Goal: Task Accomplishment & Management: Manage account settings

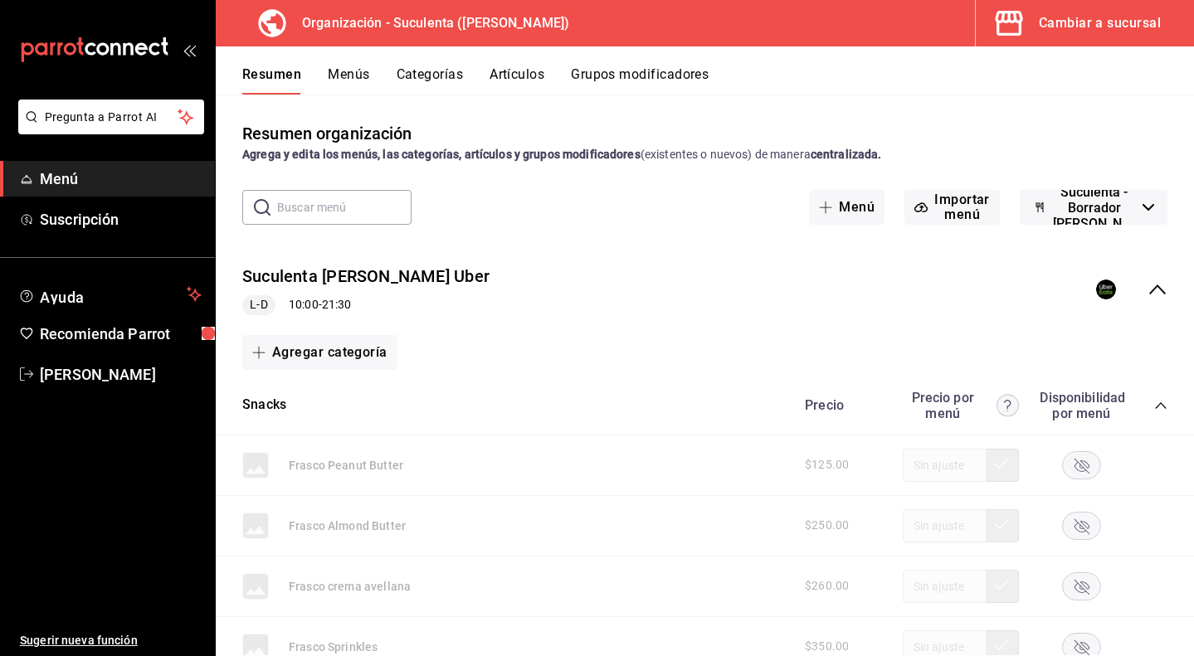
click at [523, 72] on button "Artículos" at bounding box center [516, 80] width 55 height 28
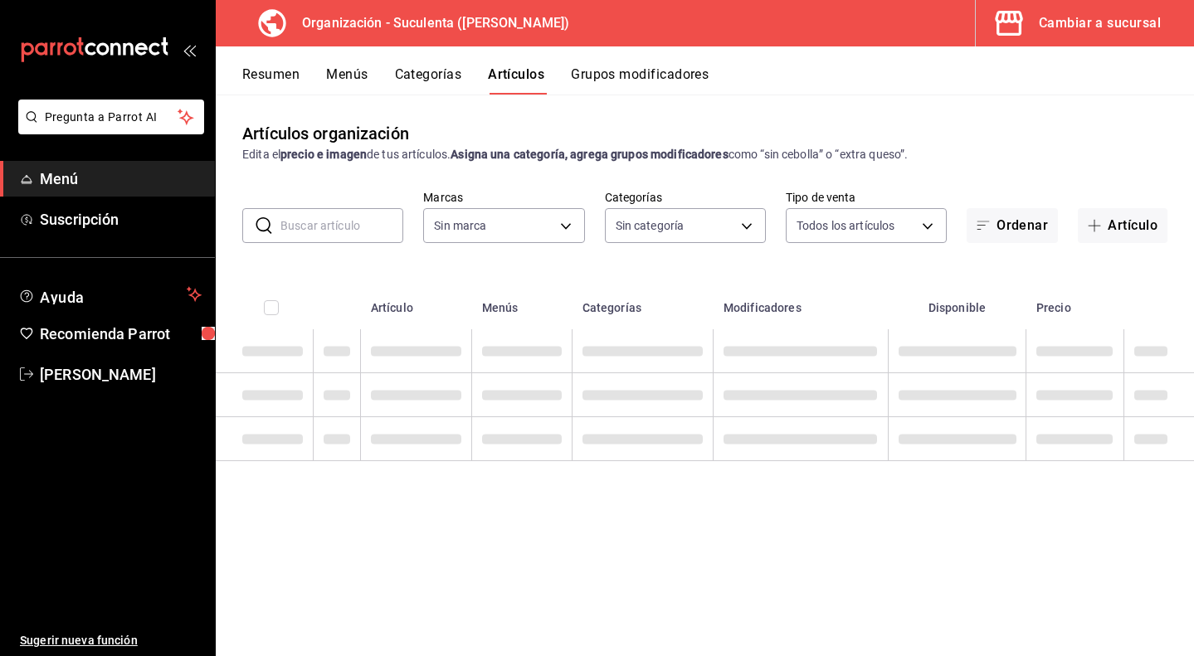
type input "99cc22aa-51d0-4332-b110-a0bdf5c77cea"
click at [325, 227] on input "text" at bounding box center [341, 225] width 123 height 33
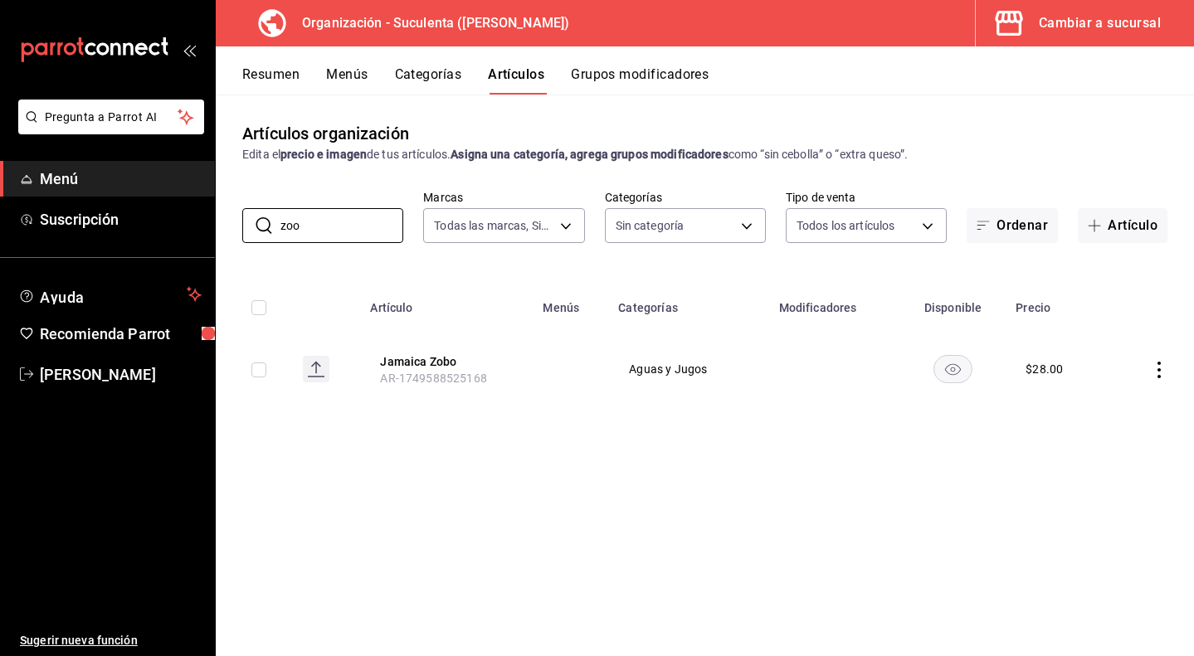
drag, startPoint x: 325, startPoint y: 227, endPoint x: 481, endPoint y: 296, distance: 170.5
click at [463, 292] on th "Artículo" at bounding box center [446, 302] width 173 height 53
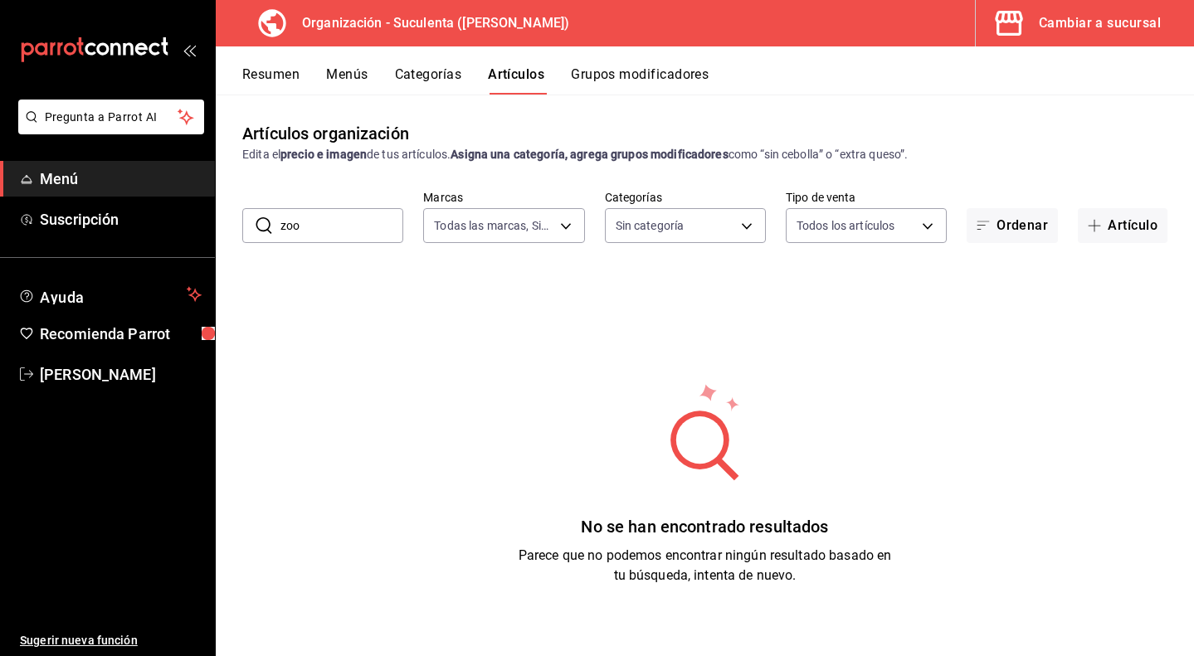
click at [306, 201] on div "​ zoo ​ Marcas Todas las marcas, Sin marca 99cc22aa-51d0-4332-b110-a0bdf5c77cea…" at bounding box center [705, 216] width 978 height 53
click at [314, 220] on input "zoo" at bounding box center [341, 225] width 123 height 33
click at [363, 242] on input "zo" at bounding box center [341, 225] width 123 height 33
click at [364, 214] on input "zo" at bounding box center [341, 225] width 123 height 33
click at [338, 227] on input "zo" at bounding box center [341, 225] width 123 height 33
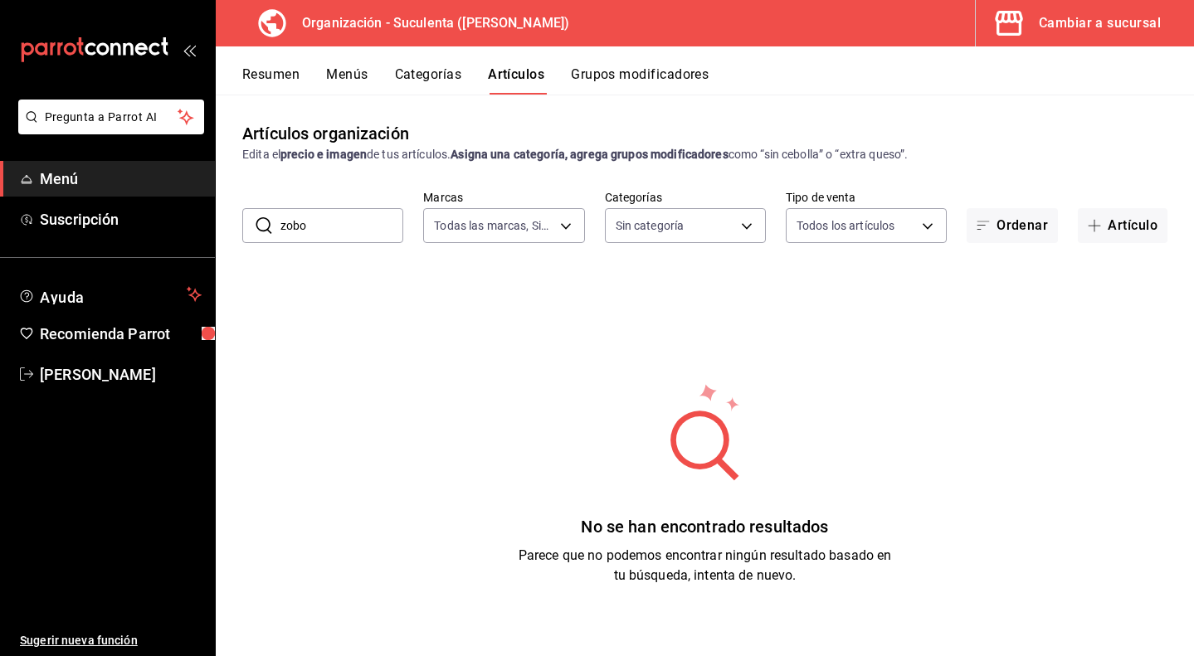
type input "zobo"
click at [540, 285] on div "No se han encontrado resultados Parece que no podemos encontrar ningún resultad…" at bounding box center [705, 483] width 978 height 415
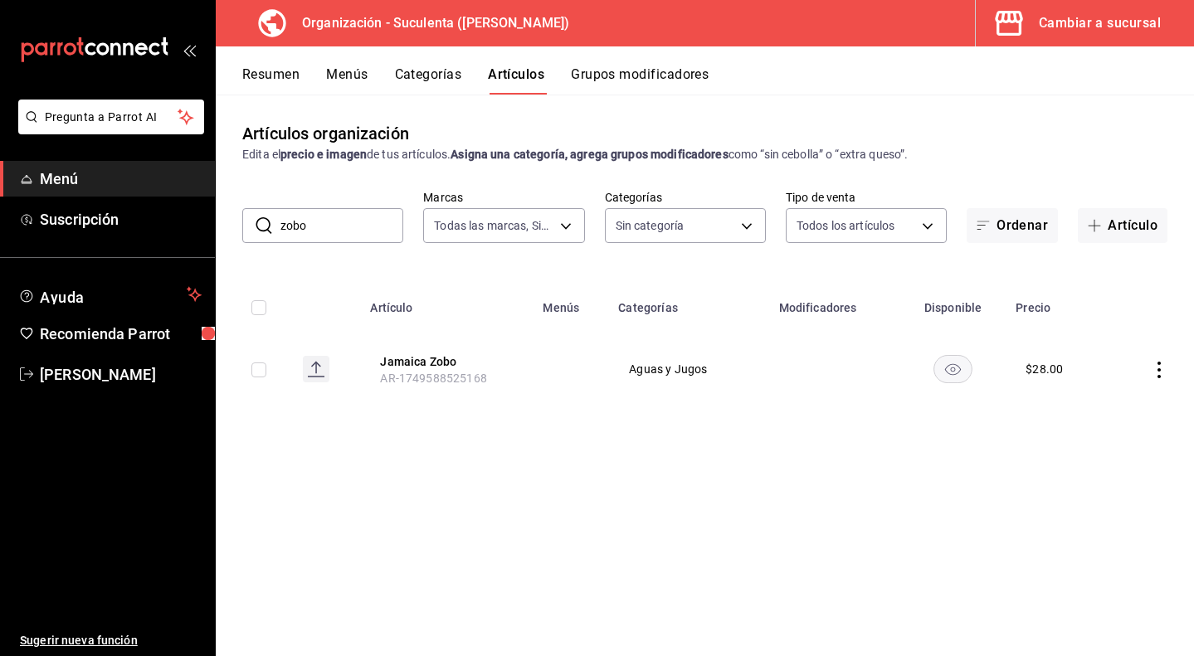
click at [1044, 366] on div "$ 28.00" at bounding box center [1043, 369] width 37 height 17
click at [1162, 365] on icon "actions" at bounding box center [1159, 370] width 17 height 17
click at [1112, 408] on span "Editar" at bounding box center [1109, 407] width 43 height 17
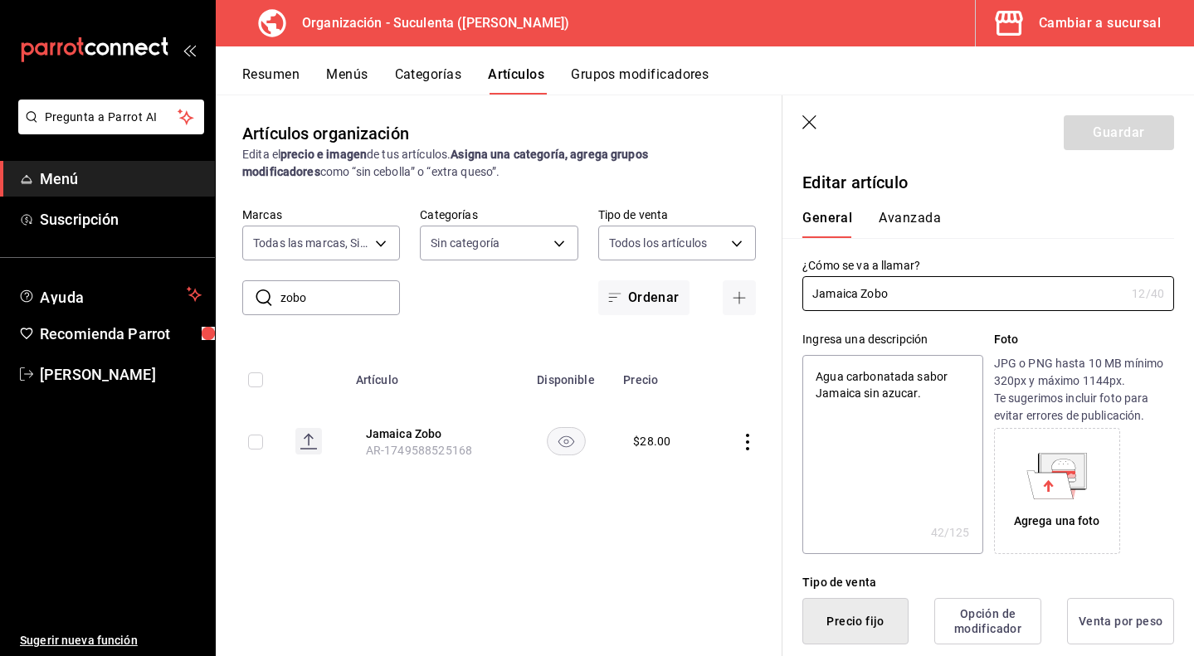
type textarea "x"
type input "$28.00"
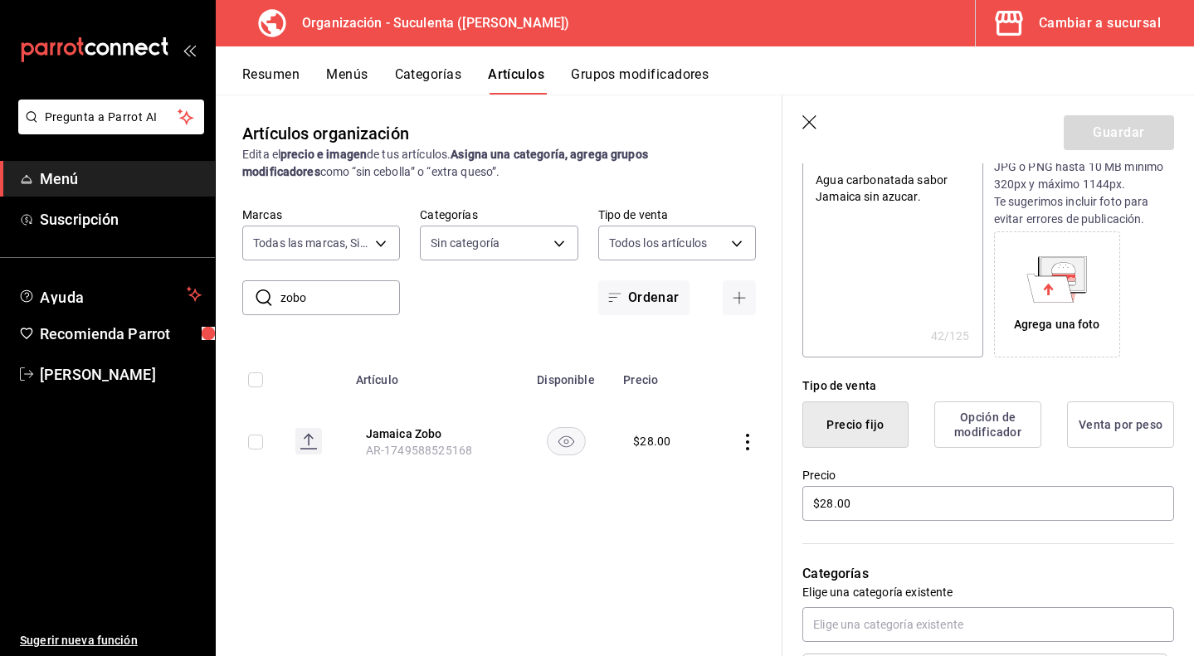
scroll to position [202, 0]
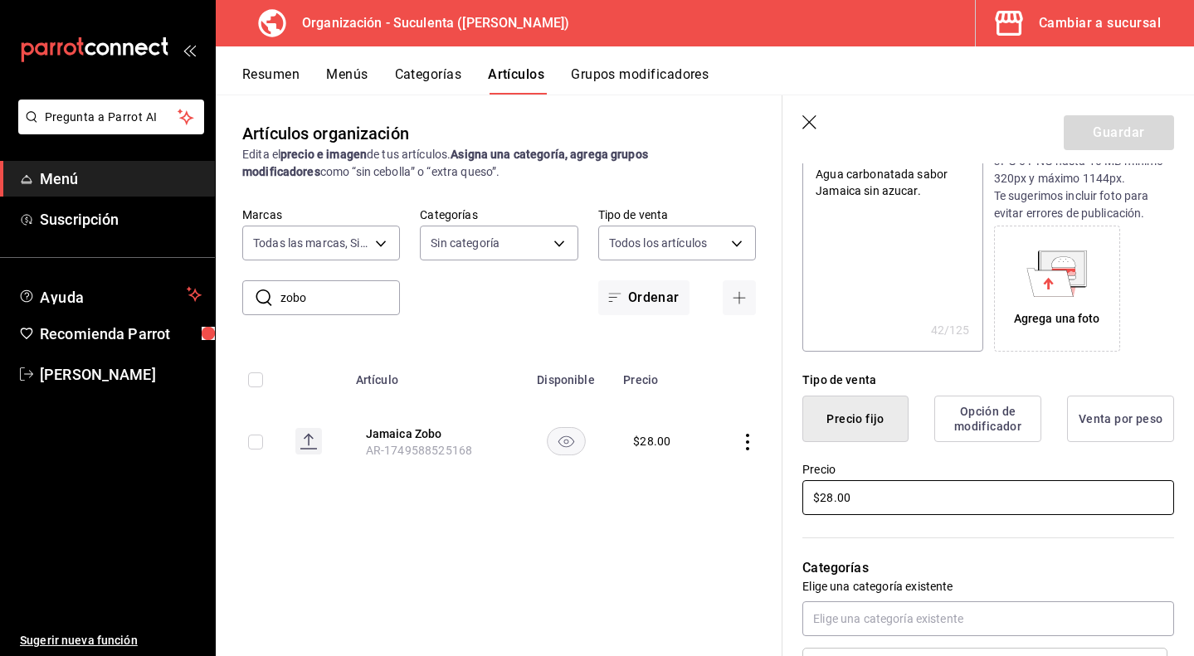
click at [830, 499] on input "$28.00" at bounding box center [988, 497] width 372 height 35
type textarea "x"
type input "$2.00"
type textarea "x"
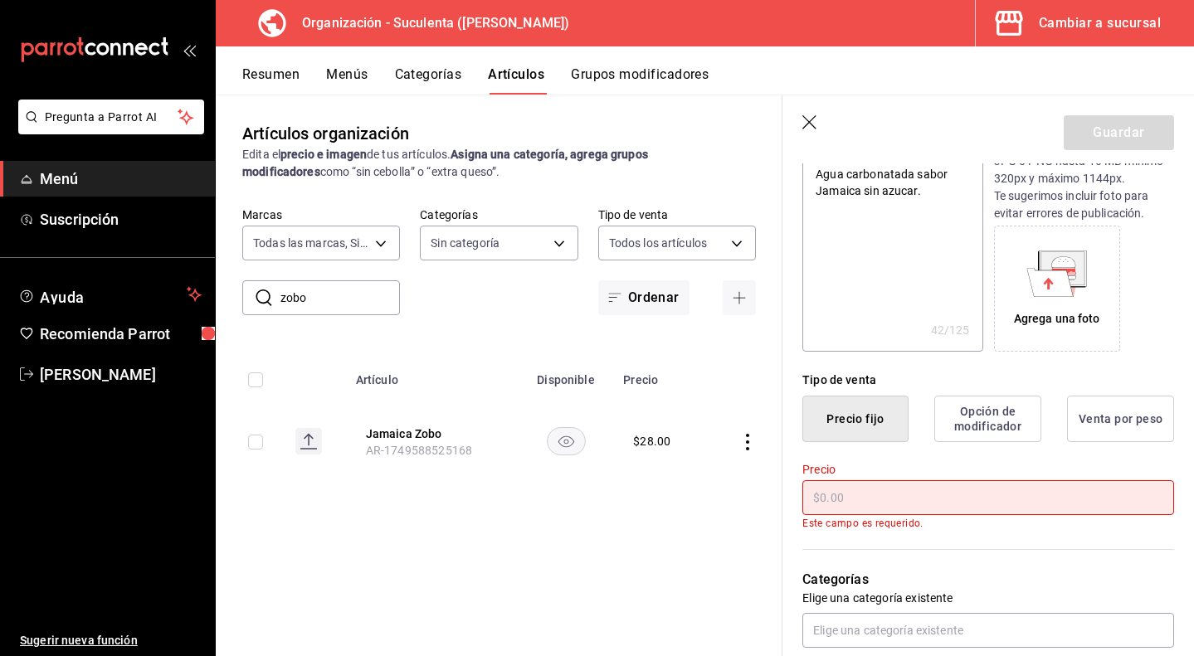
type textarea "x"
type input "$3.00"
type textarea "x"
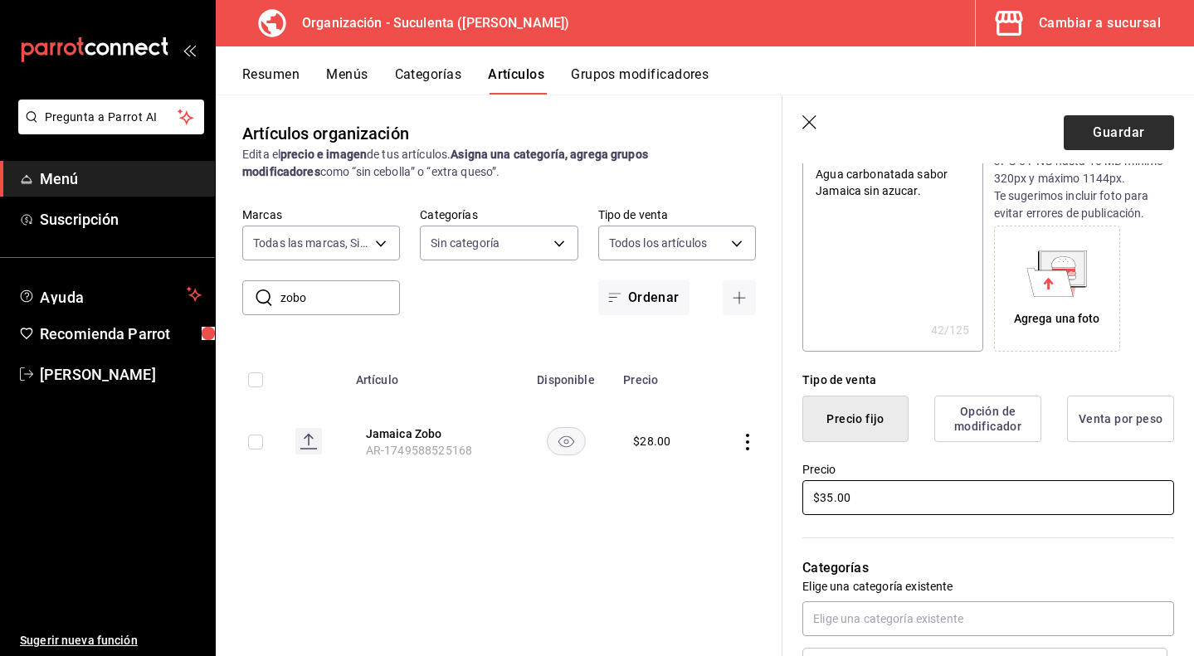
type input "$35.00"
click at [1097, 128] on button "Guardar" at bounding box center [1119, 132] width 110 height 35
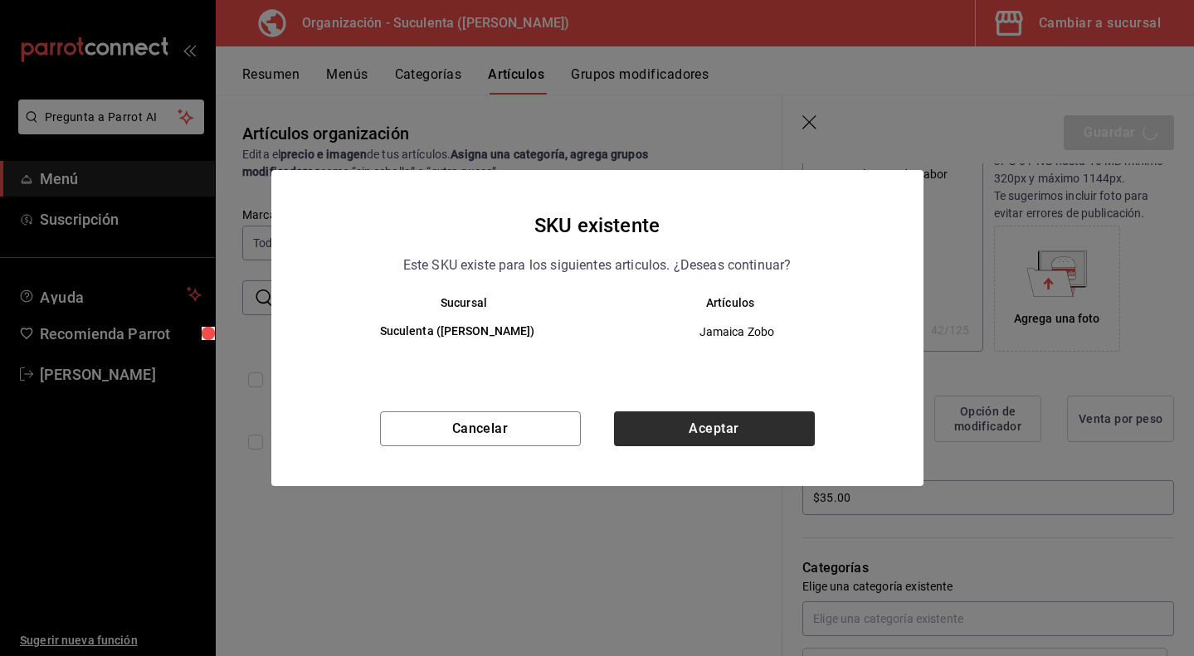
click at [717, 444] on button "Aceptar" at bounding box center [714, 428] width 201 height 35
type textarea "x"
type input "AR-1755885706970"
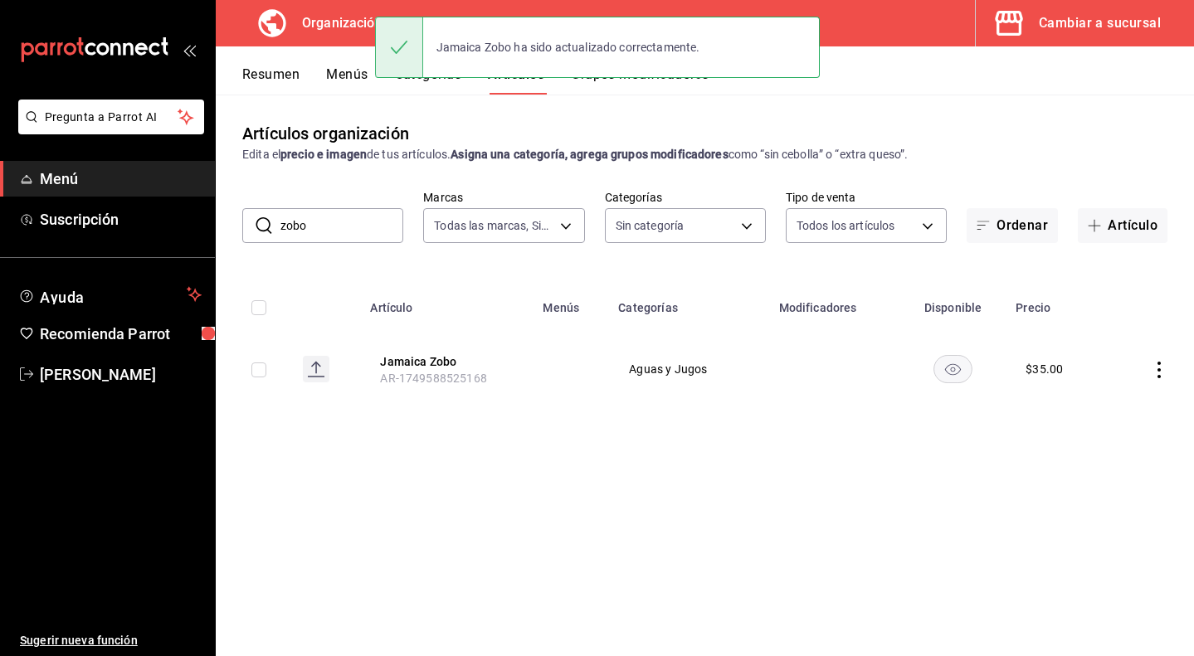
click at [338, 232] on input "zobo" at bounding box center [341, 225] width 123 height 33
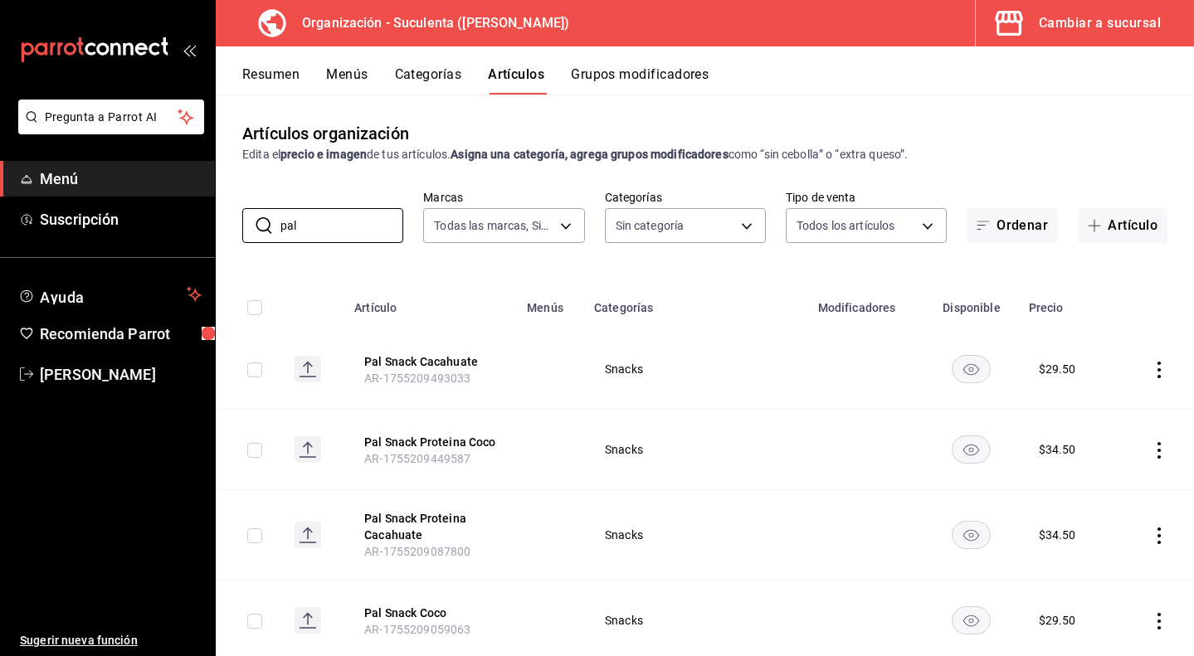
type input "pal"
click at [349, 61] on div "Resumen Menús Categorías Artículos Grupos modificadores" at bounding box center [705, 70] width 978 height 48
click at [347, 75] on button "Menús" at bounding box center [346, 80] width 41 height 28
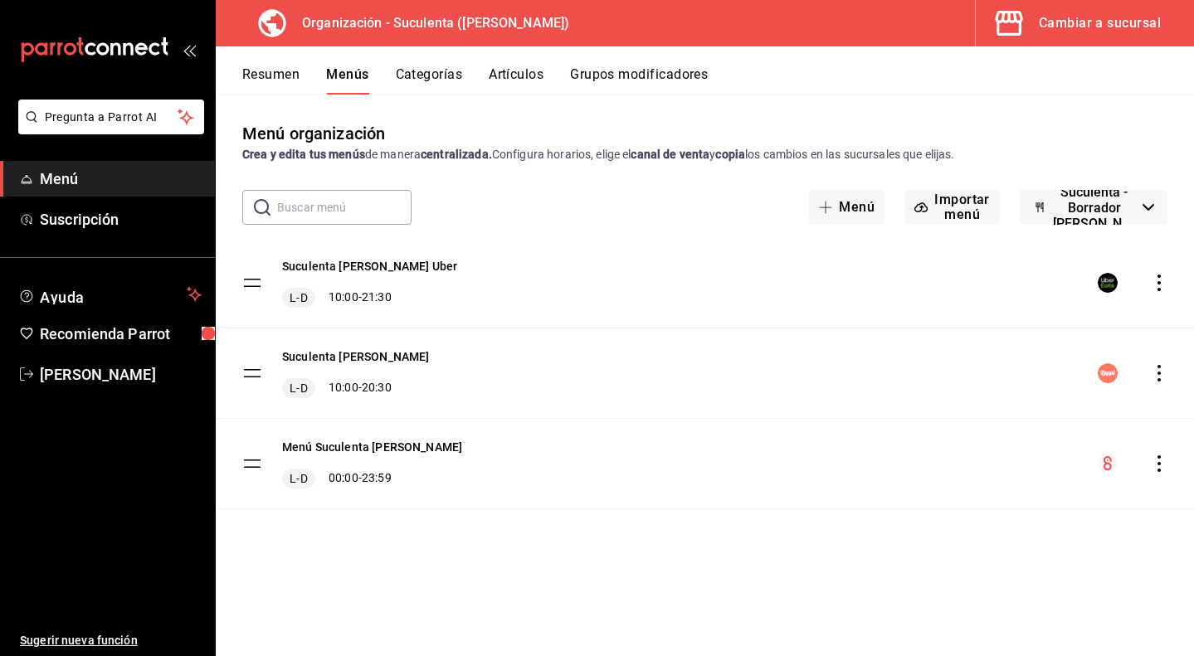
click at [1165, 461] on icon "actions" at bounding box center [1159, 463] width 17 height 17
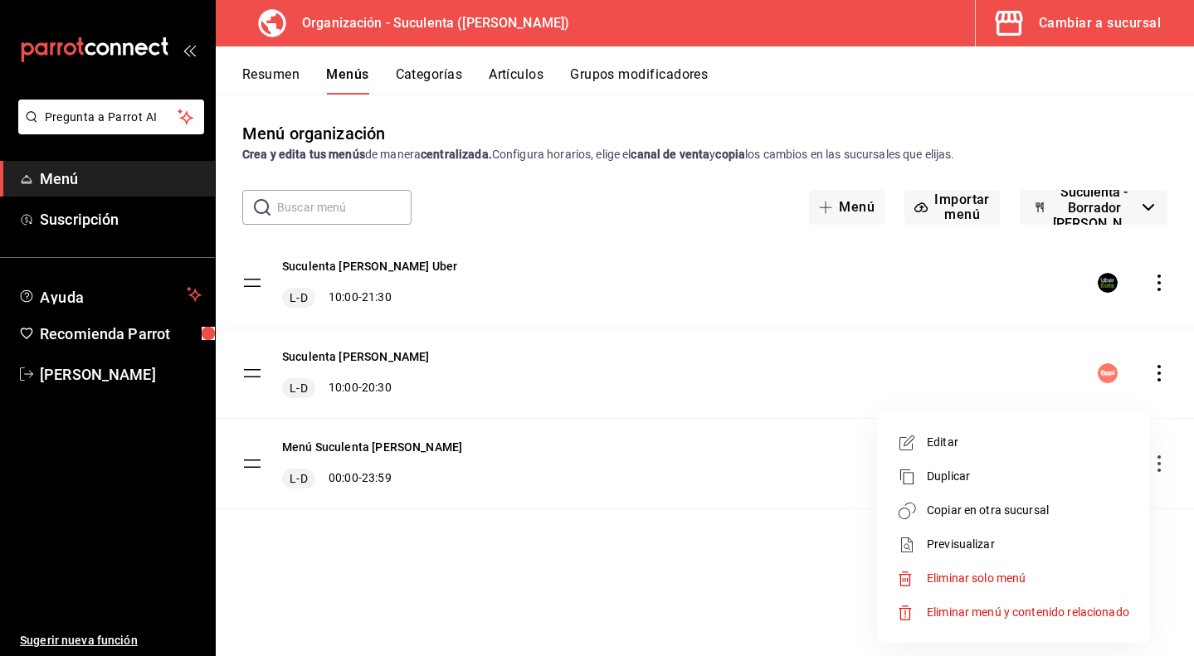
click at [1015, 512] on span "Copiar en otra sucursal" at bounding box center [1028, 510] width 202 height 17
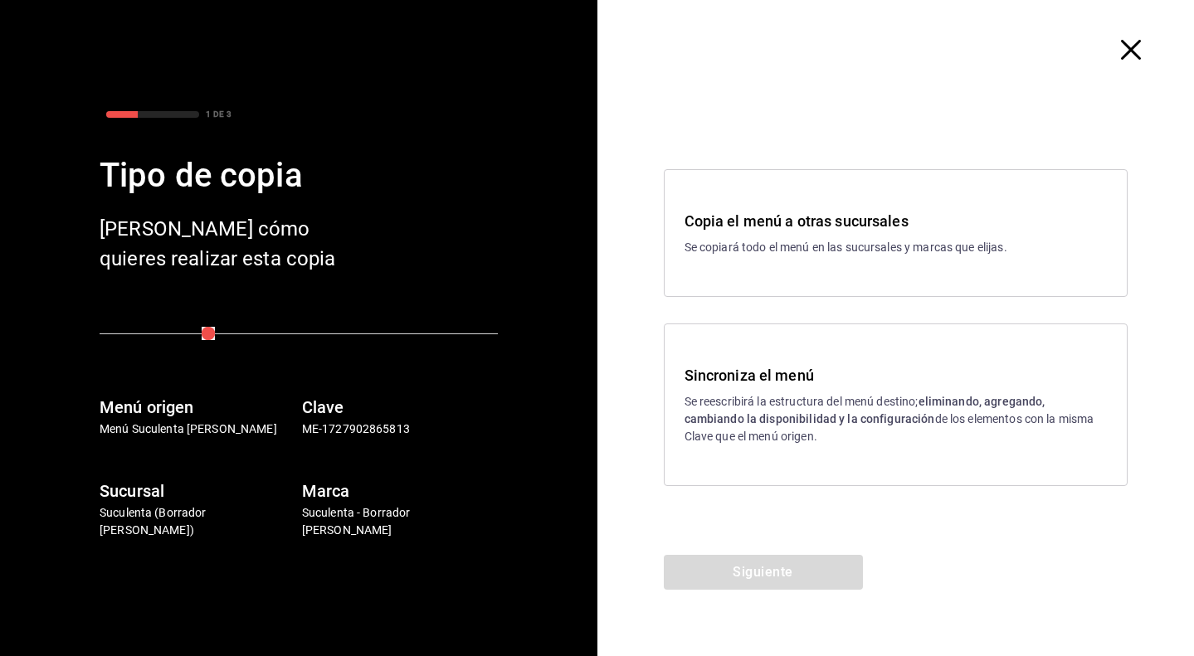
click at [739, 464] on div "Sincroniza el menú Se reescribirá la estructura del menú destino; eliminando, a…" at bounding box center [896, 405] width 465 height 163
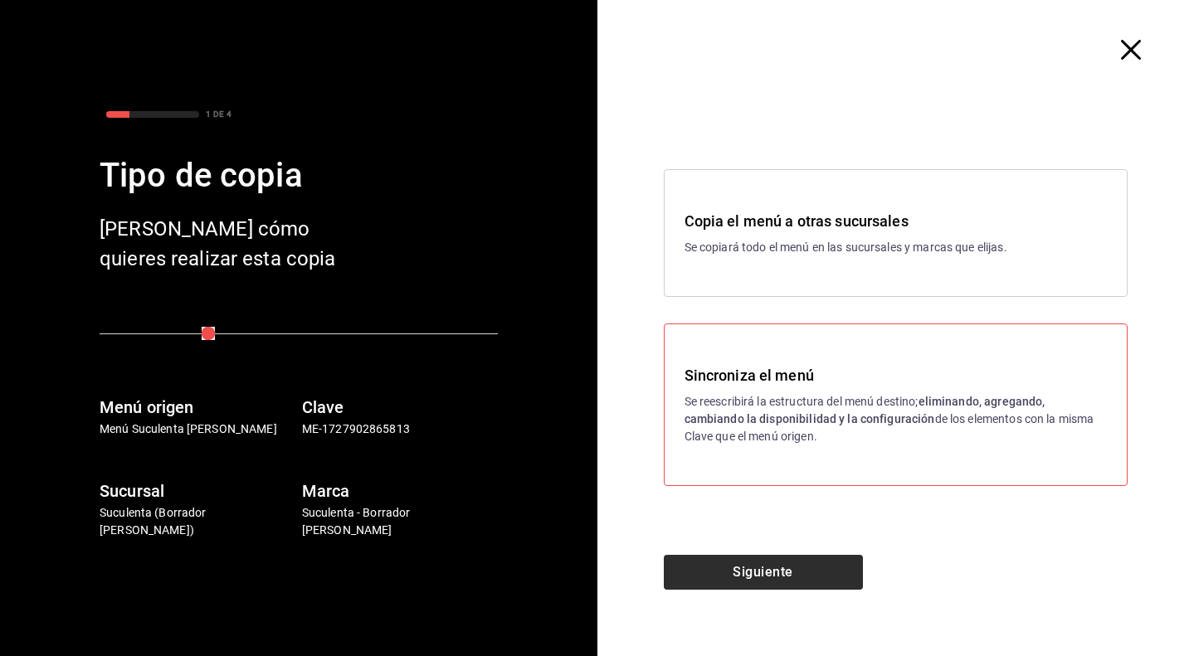
click at [766, 564] on button "Siguiente" at bounding box center [763, 572] width 199 height 35
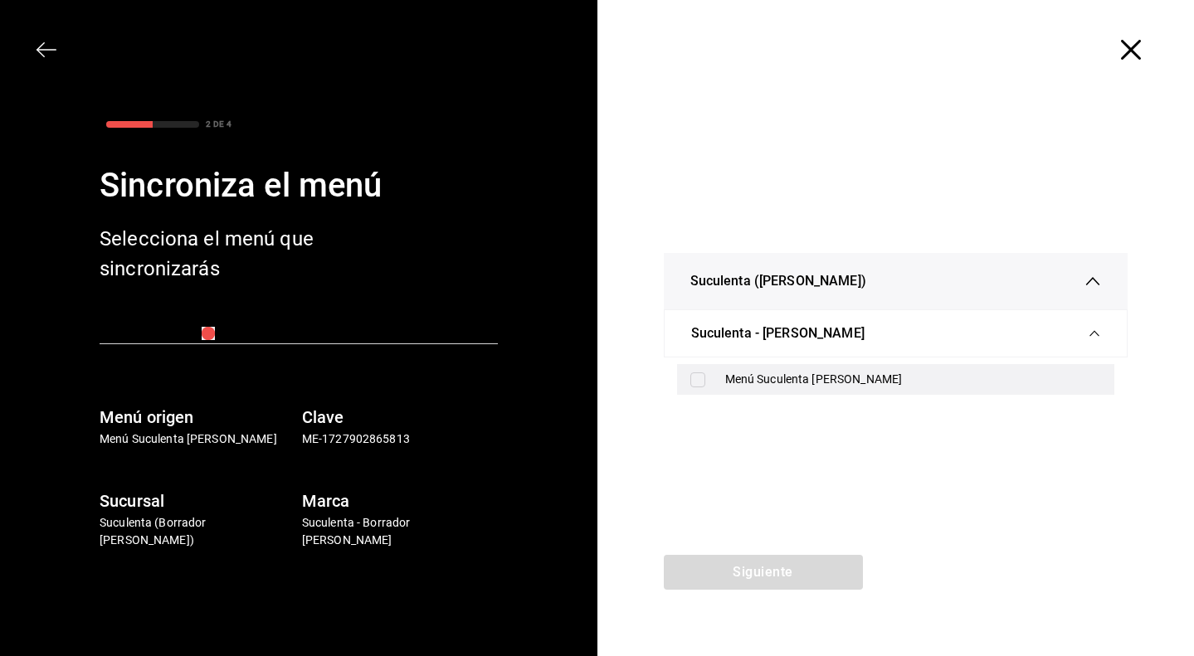
click at [717, 385] on div "Menú Suculenta [PERSON_NAME]" at bounding box center [896, 379] width 438 height 31
checkbox input "true"
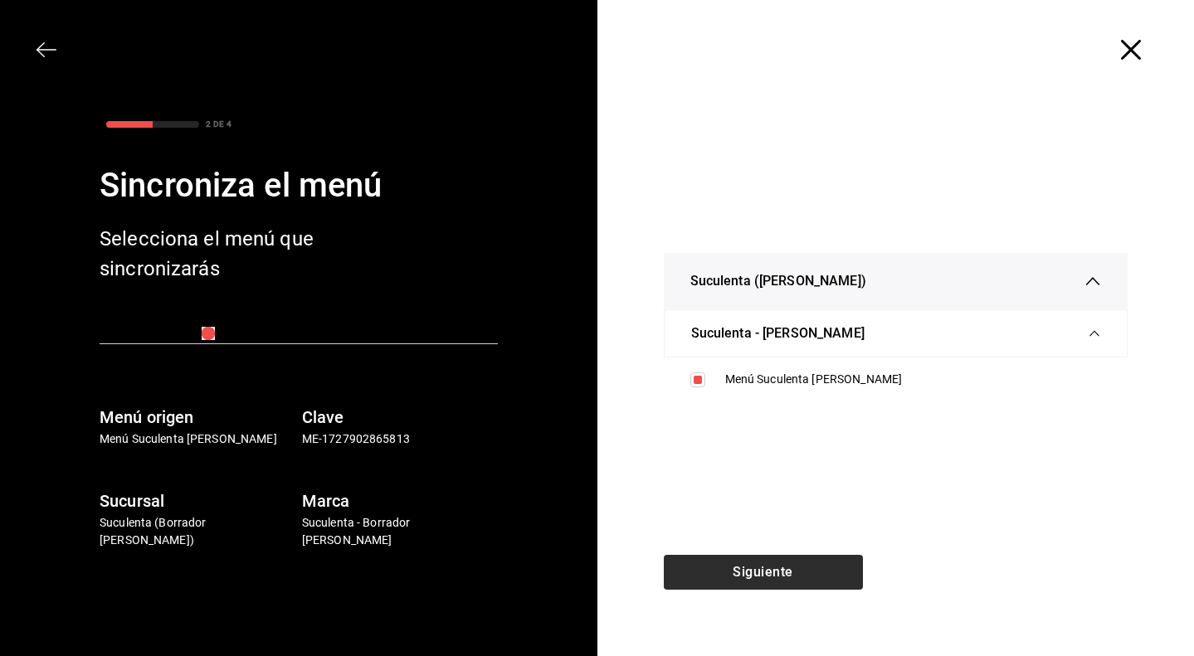
click at [742, 570] on button "Siguiente" at bounding box center [763, 572] width 199 height 35
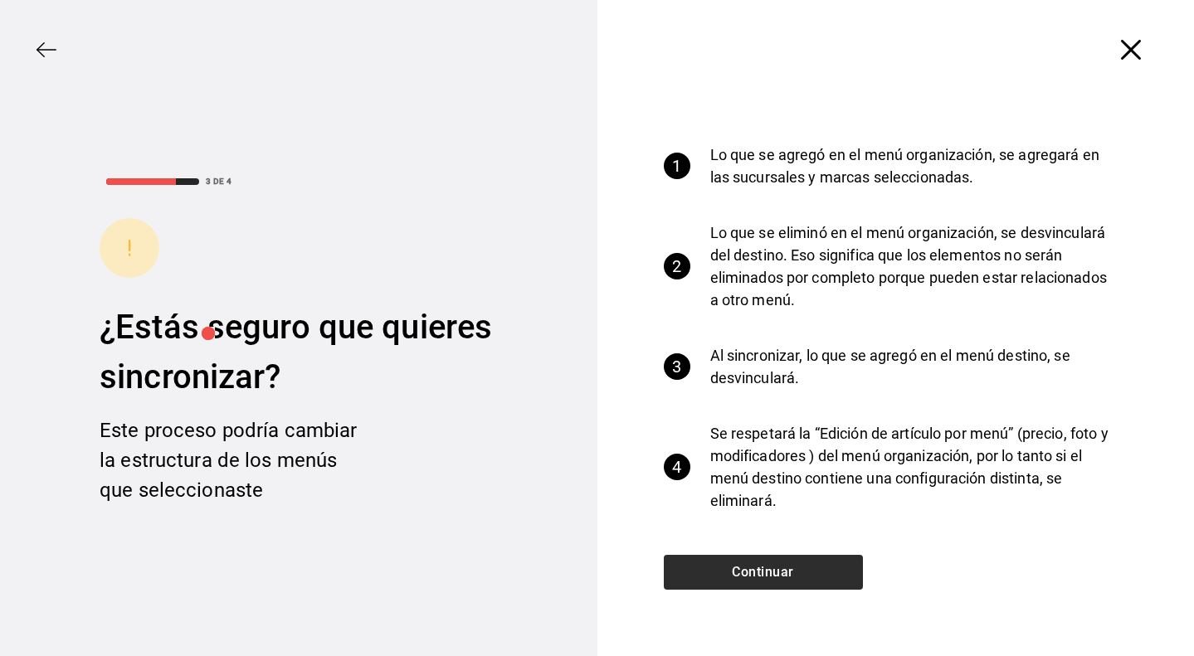
click at [742, 570] on button "Continuar" at bounding box center [763, 572] width 199 height 35
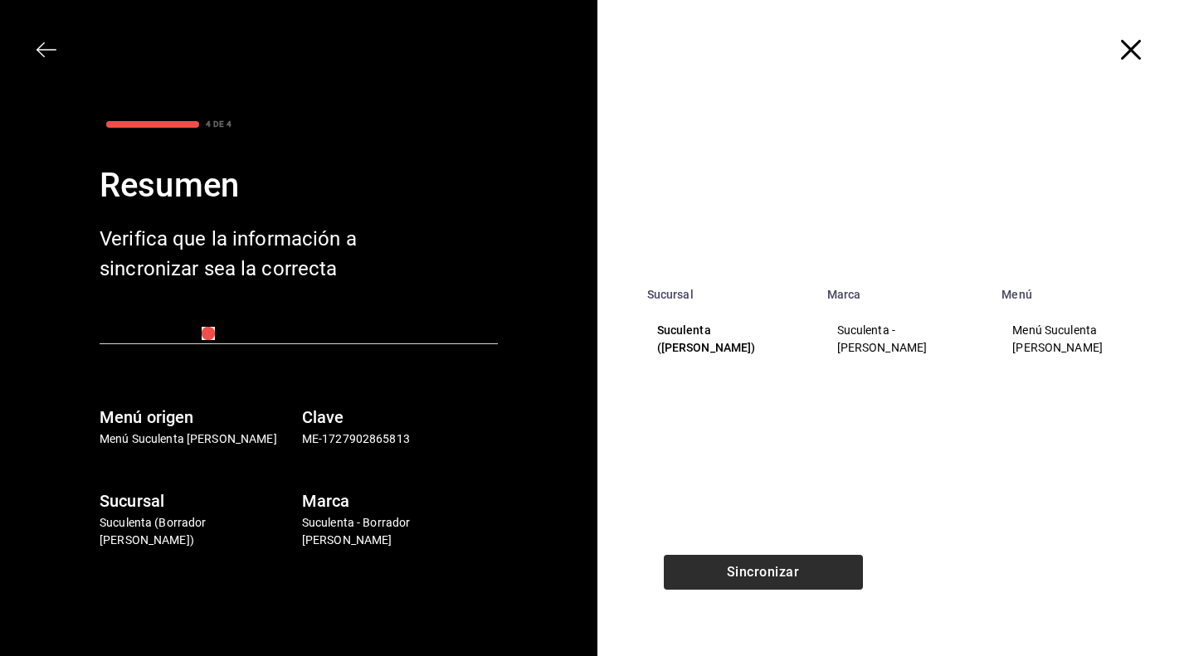
click at [742, 570] on button "Sincronizar" at bounding box center [763, 572] width 199 height 35
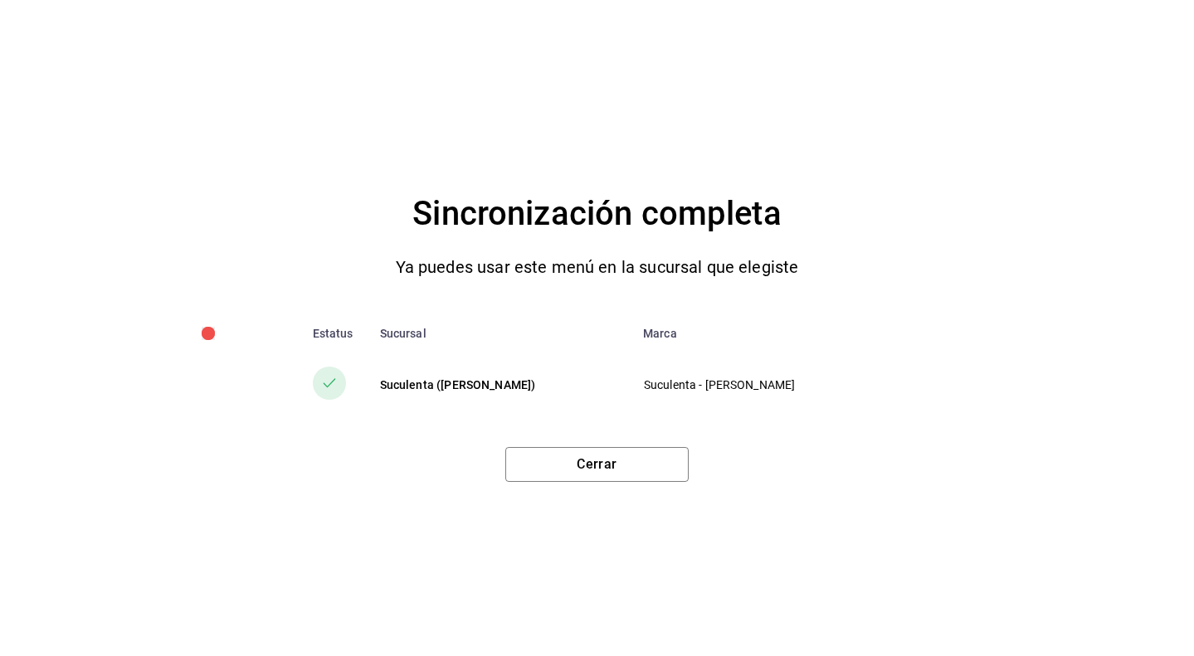
click at [592, 482] on div "Sincronización completa Ya puedes usar este menú en la sucursal que elegiste Es…" at bounding box center [597, 328] width 1194 height 656
click at [605, 451] on button "Cerrar" at bounding box center [596, 464] width 183 height 35
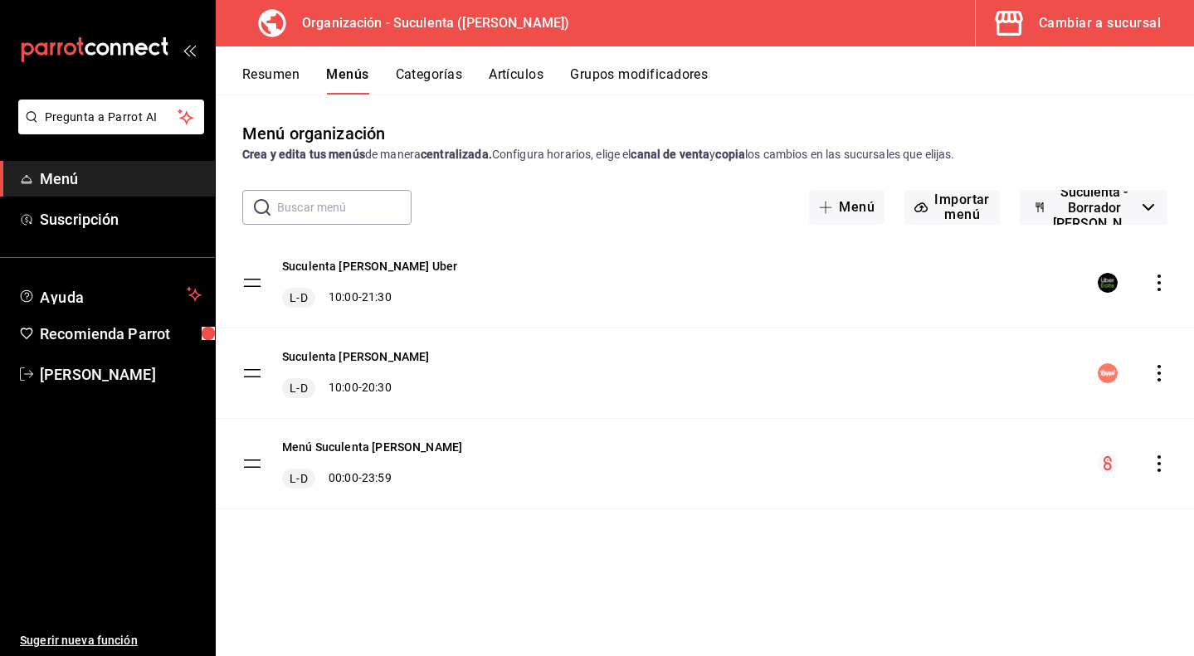
click at [1154, 455] on div "Menú Suculenta [PERSON_NAME] L-D 00:00 - 23:59" at bounding box center [705, 464] width 978 height 90
click at [1156, 461] on icon "actions" at bounding box center [1159, 463] width 17 height 17
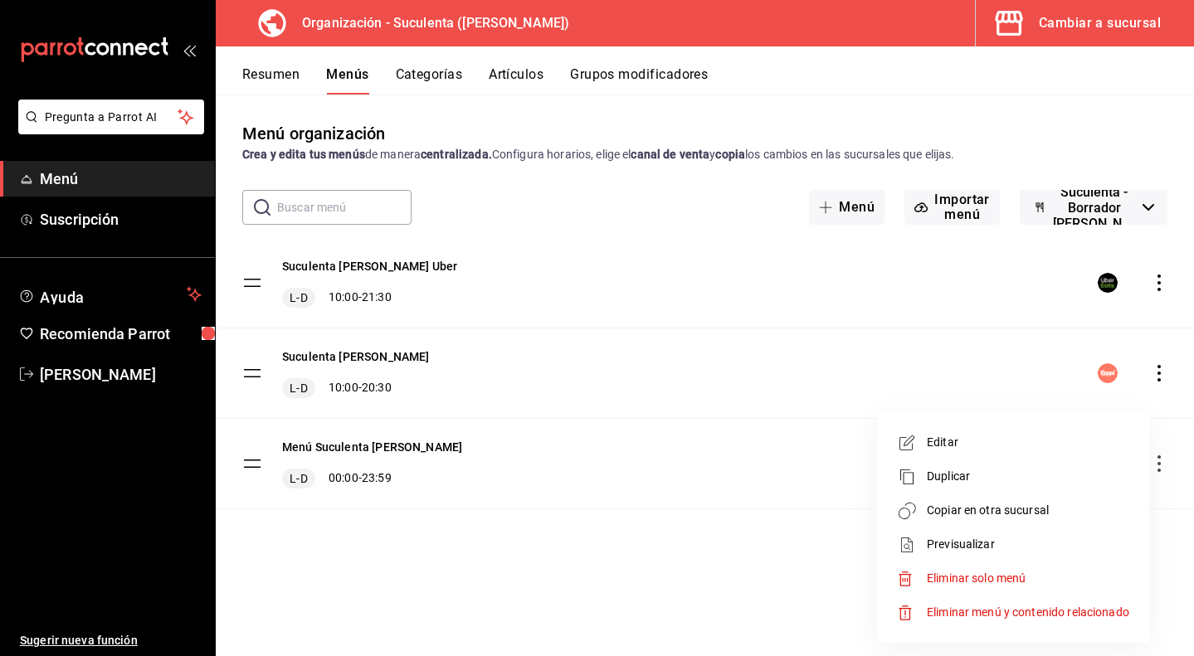
click at [1091, 509] on span "Copiar en otra sucursal" at bounding box center [1028, 510] width 202 height 17
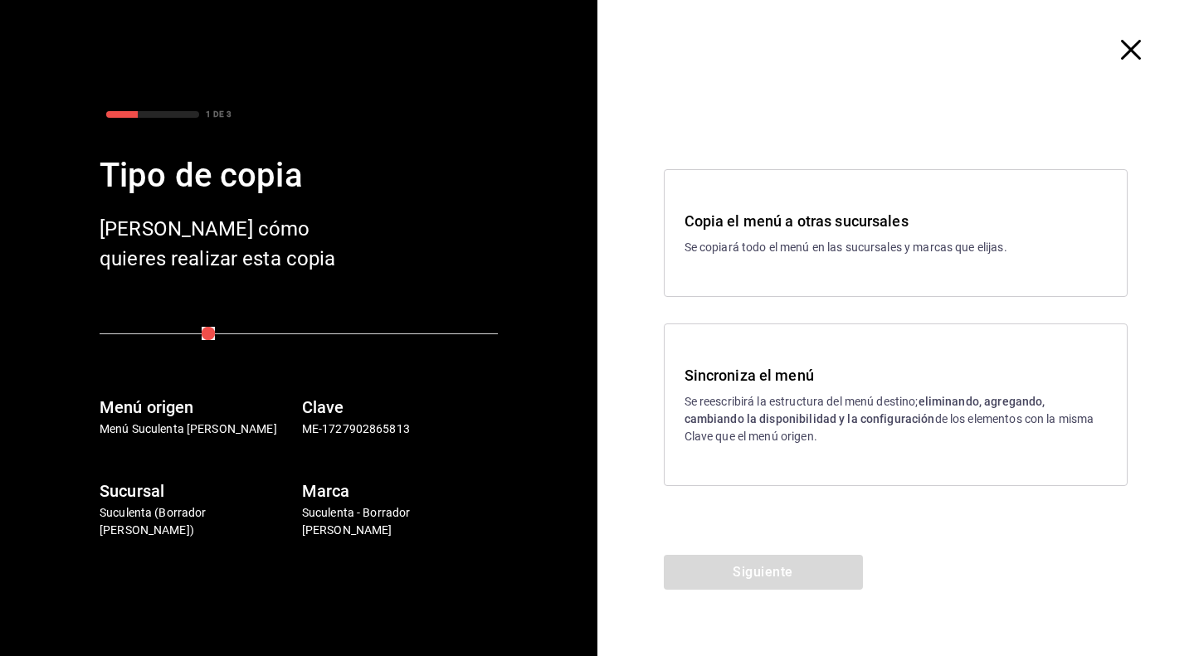
click at [879, 254] on p "Se copiará todo el menú en las sucursales y marcas que elijas." at bounding box center [895, 247] width 423 height 17
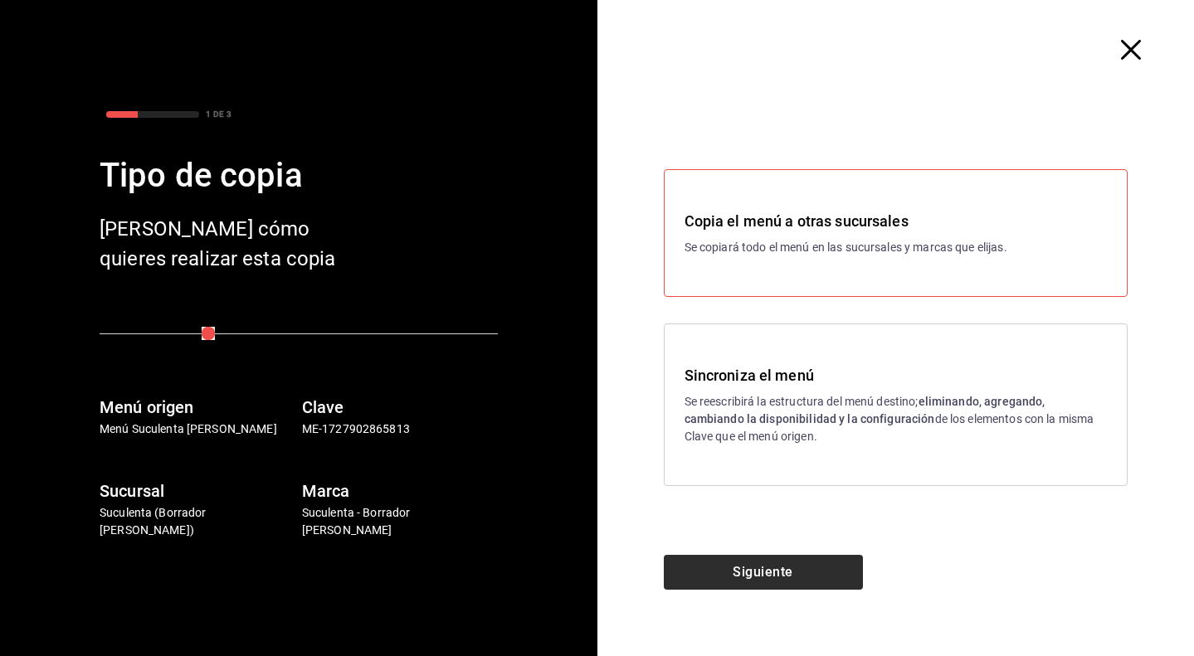
click at [774, 561] on button "Siguiente" at bounding box center [763, 572] width 199 height 35
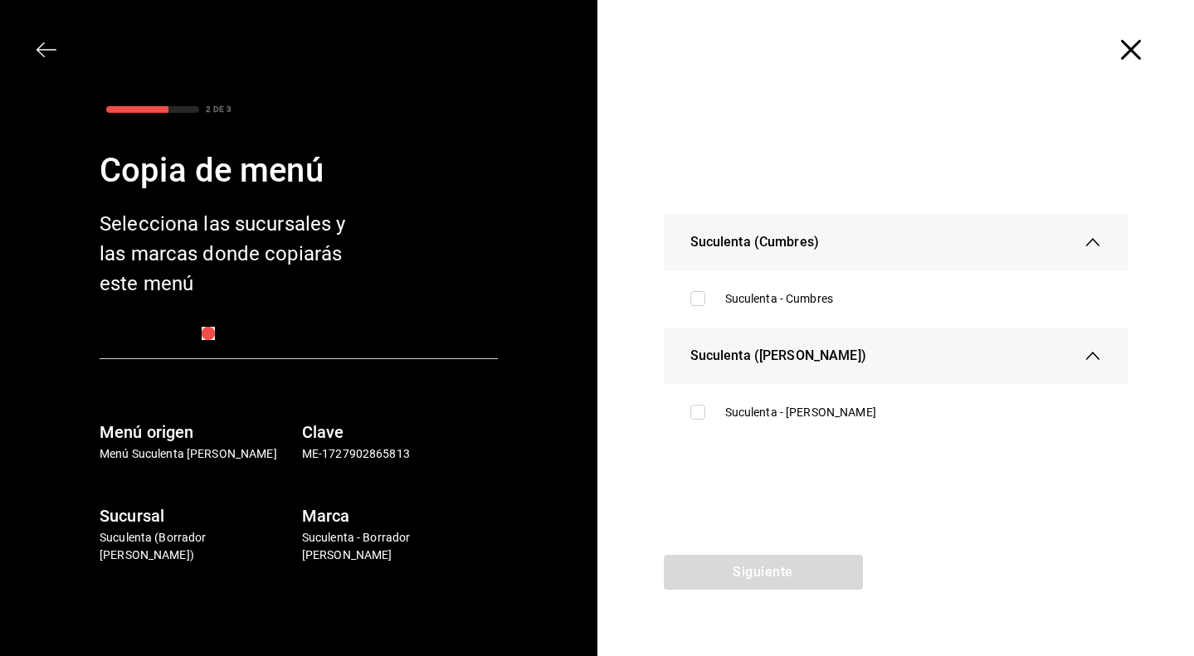
click at [1117, 54] on div at bounding box center [895, 50] width 597 height 100
click at [1132, 54] on icon "button" at bounding box center [1131, 50] width 20 height 20
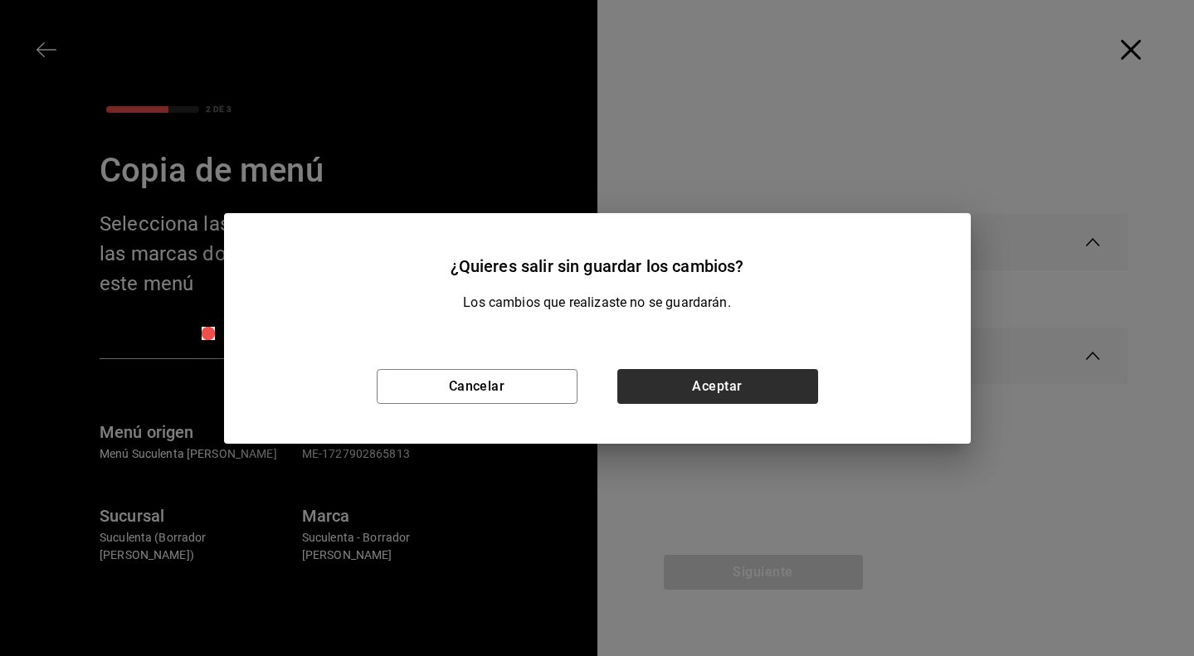
click at [655, 389] on button "Aceptar" at bounding box center [717, 386] width 201 height 35
